Goal: Task Accomplishment & Management: Complete application form

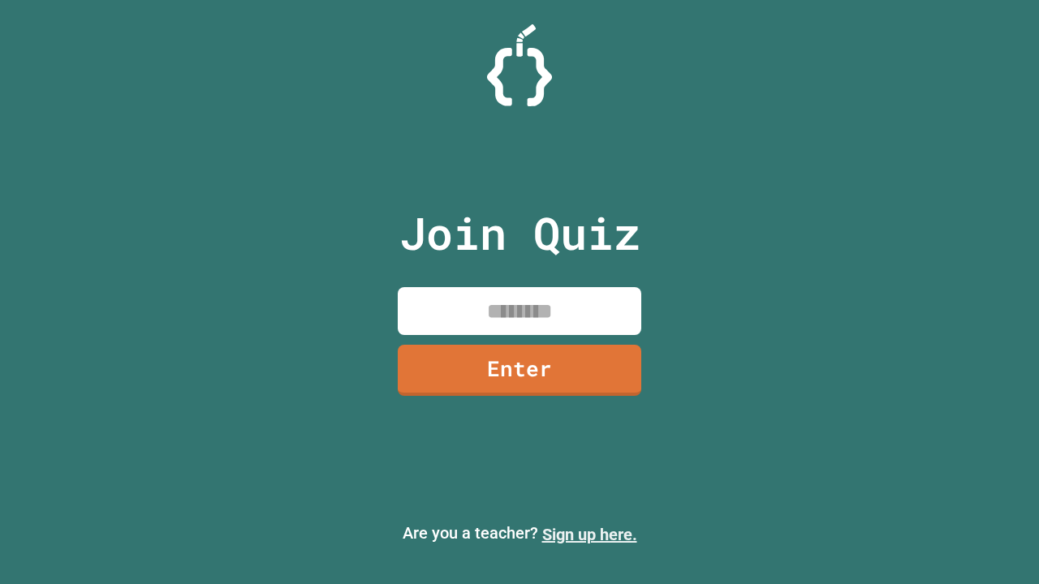
click at [589, 535] on link "Sign up here." at bounding box center [589, 534] width 95 height 19
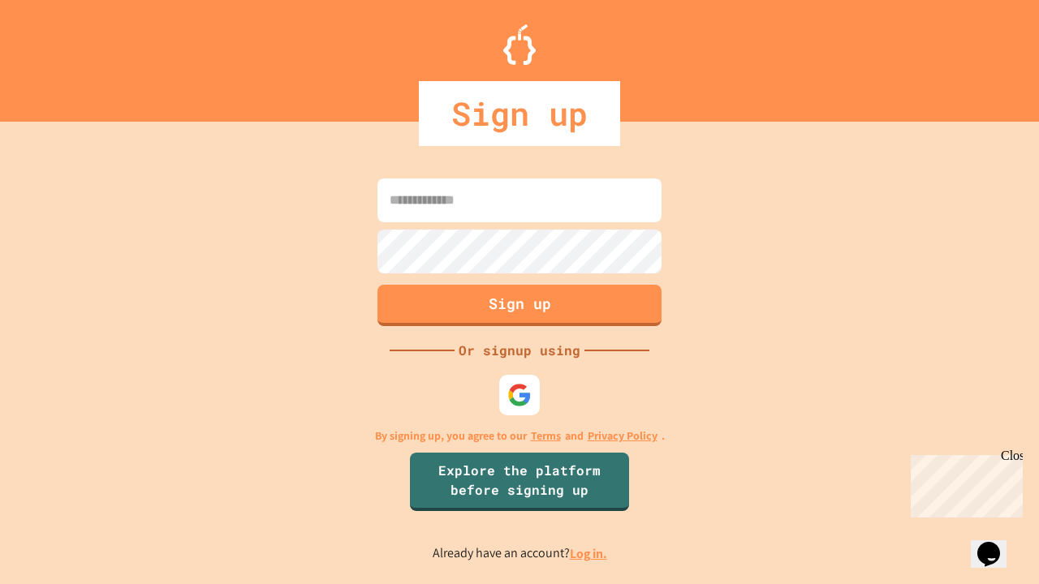
click at [589, 553] on link "Log in." at bounding box center [588, 553] width 37 height 17
